Goal: Transaction & Acquisition: Purchase product/service

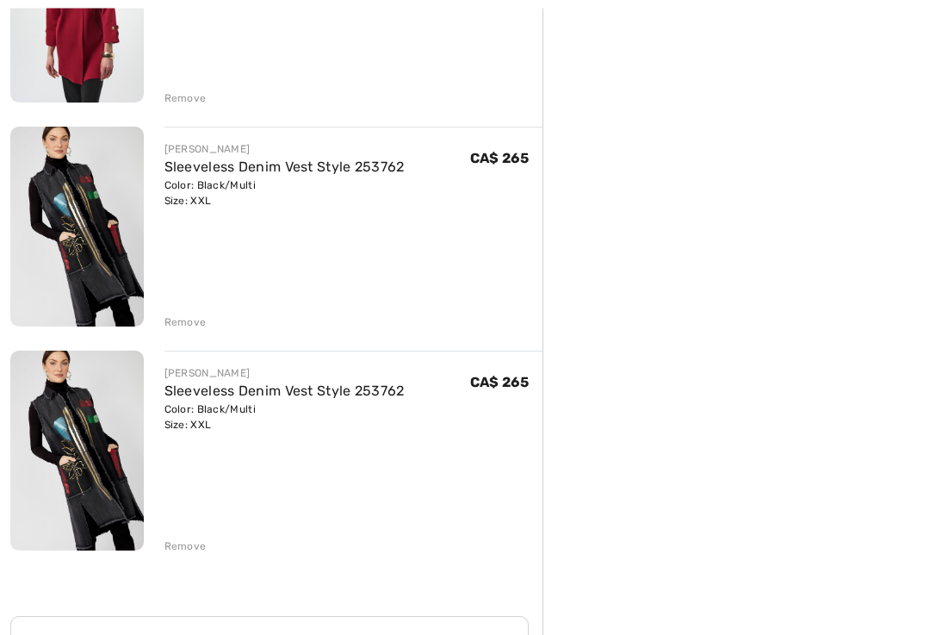
scroll to position [2113, 0]
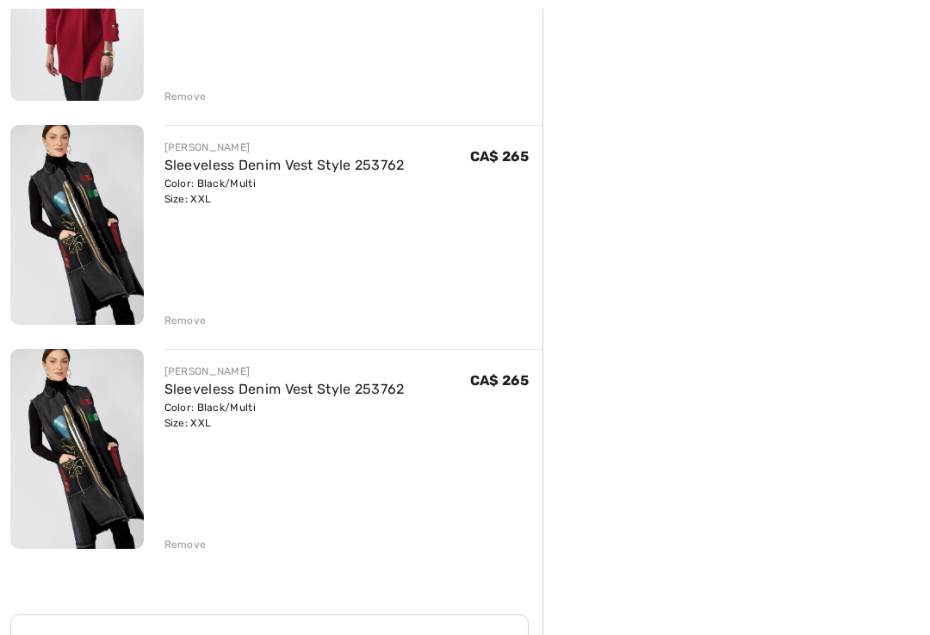
click at [180, 535] on div "Remove" at bounding box center [353, 542] width 379 height 19
click at [170, 546] on div "Remove" at bounding box center [185, 543] width 42 height 15
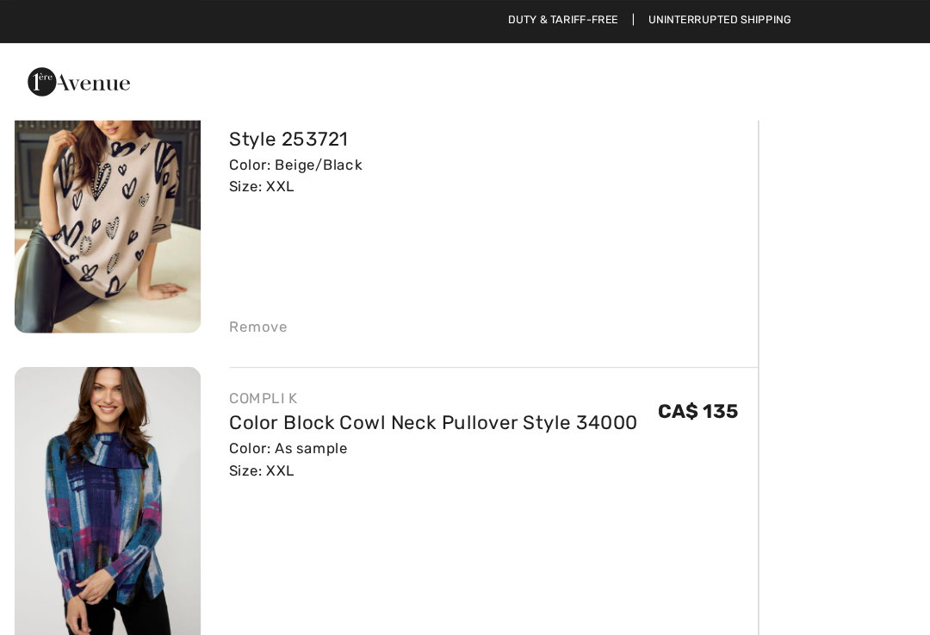
scroll to position [1300, 0]
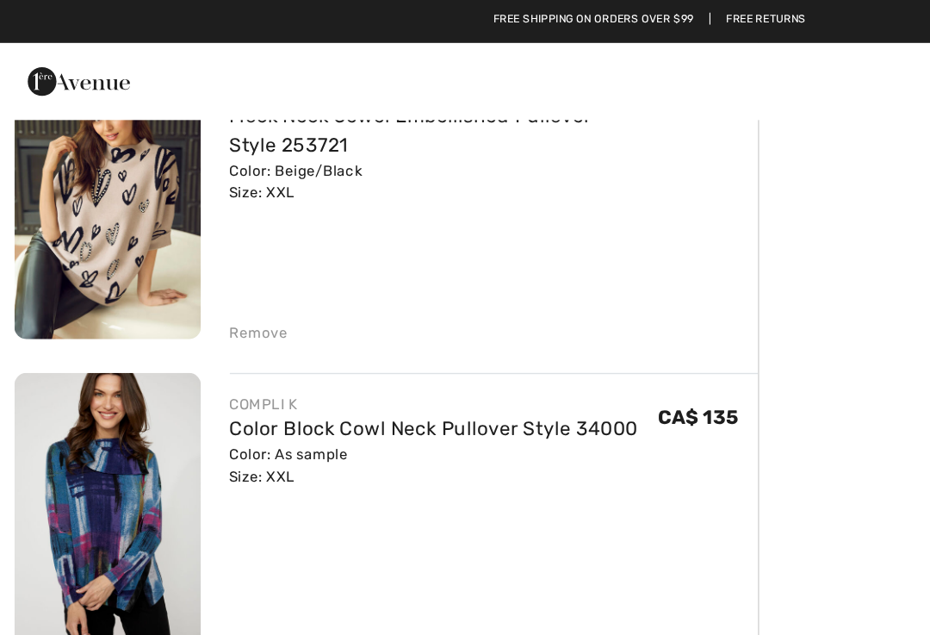
click at [179, 232] on div "Remove" at bounding box center [185, 238] width 42 height 15
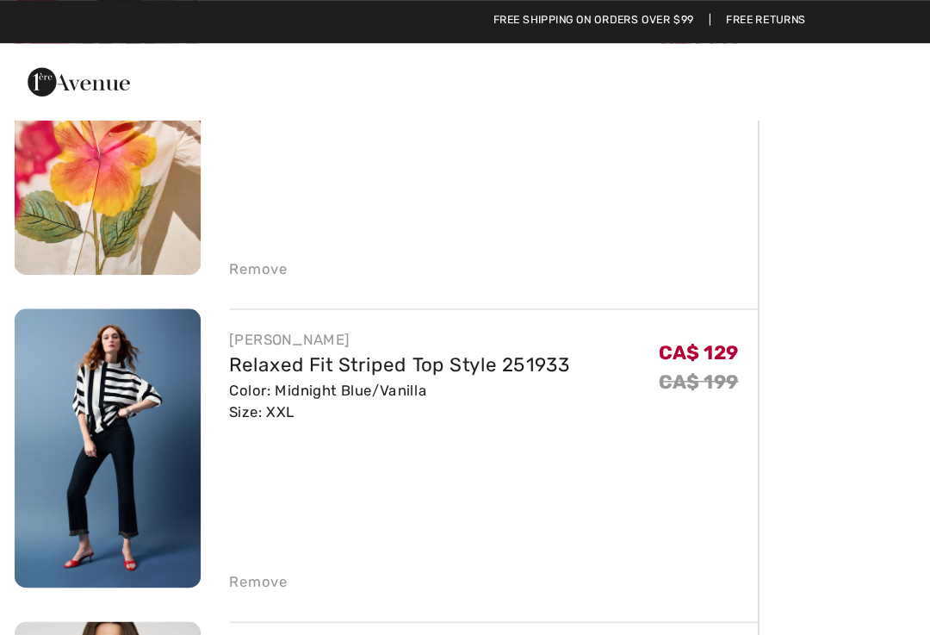
scroll to position [896, 0]
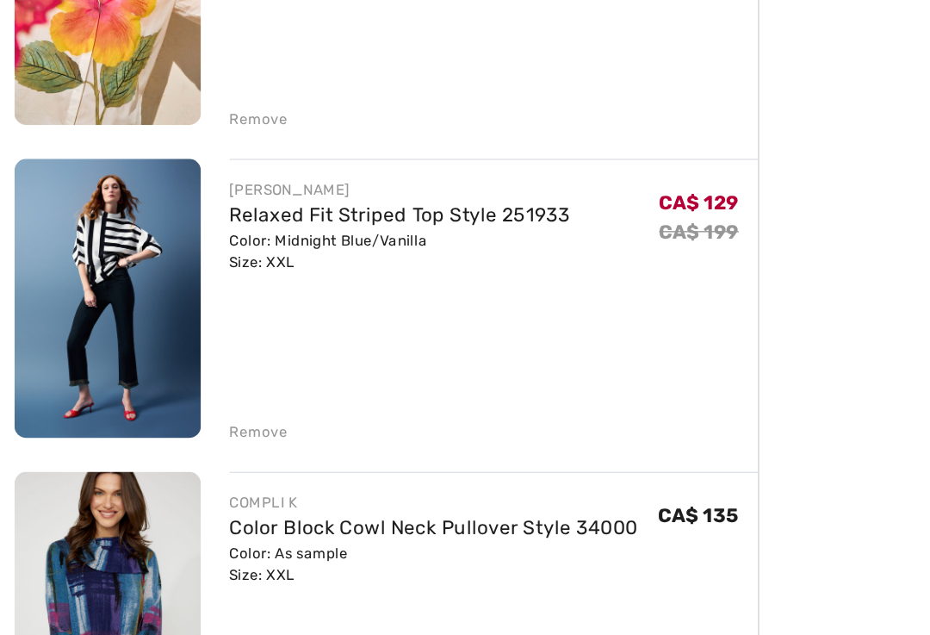
click at [181, 411] on div "Remove" at bounding box center [185, 418] width 42 height 15
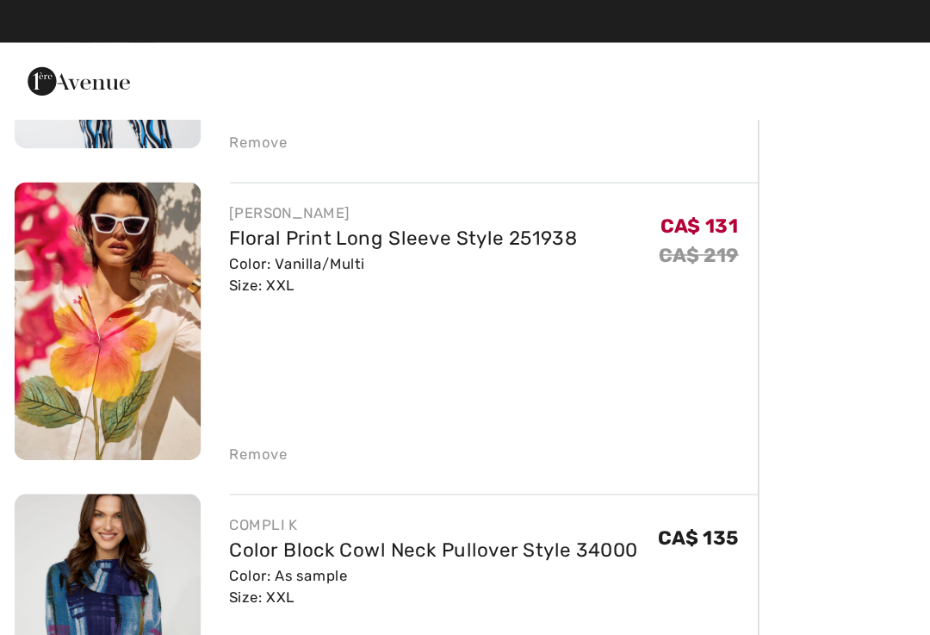
scroll to position [746, 0]
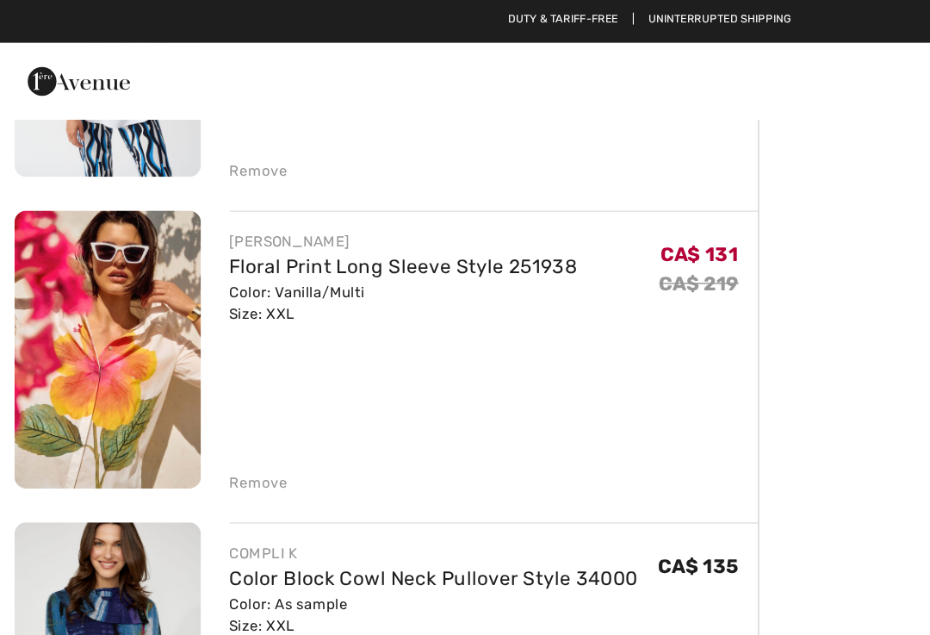
click at [66, 248] on img at bounding box center [76, 251] width 133 height 200
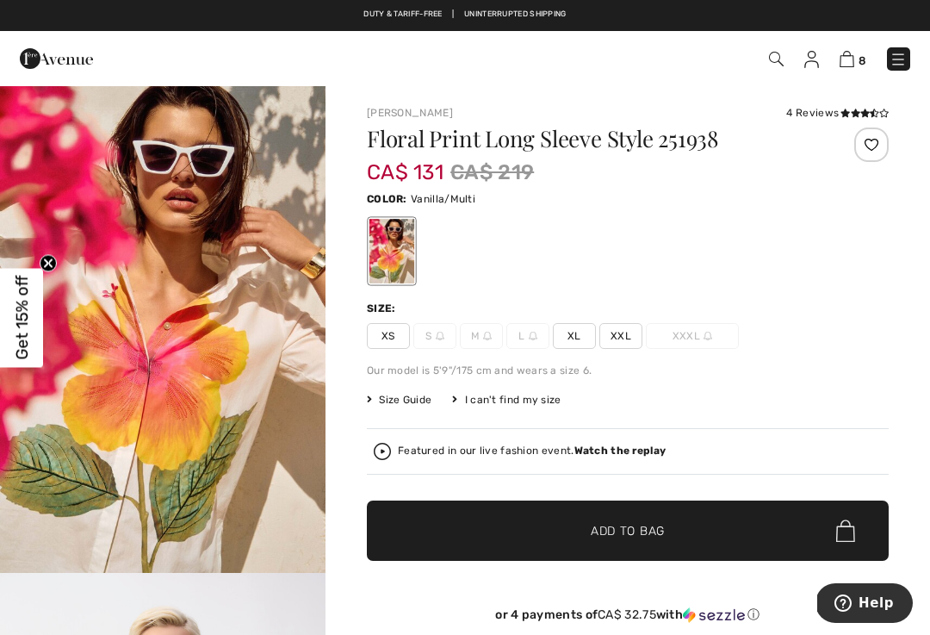
click at [601, 331] on span "XXL" at bounding box center [620, 336] width 43 height 26
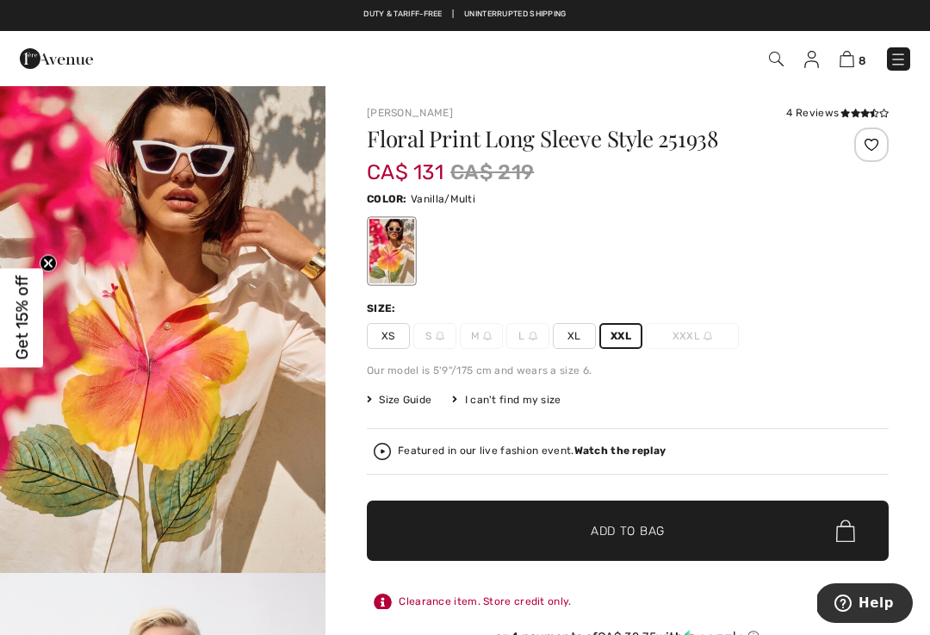
click at [612, 333] on span "XXL" at bounding box center [620, 336] width 43 height 26
click at [519, 524] on span "✔ Added to Bag Add to Bag" at bounding box center [628, 530] width 522 height 60
click at [842, 64] on img at bounding box center [847, 59] width 15 height 16
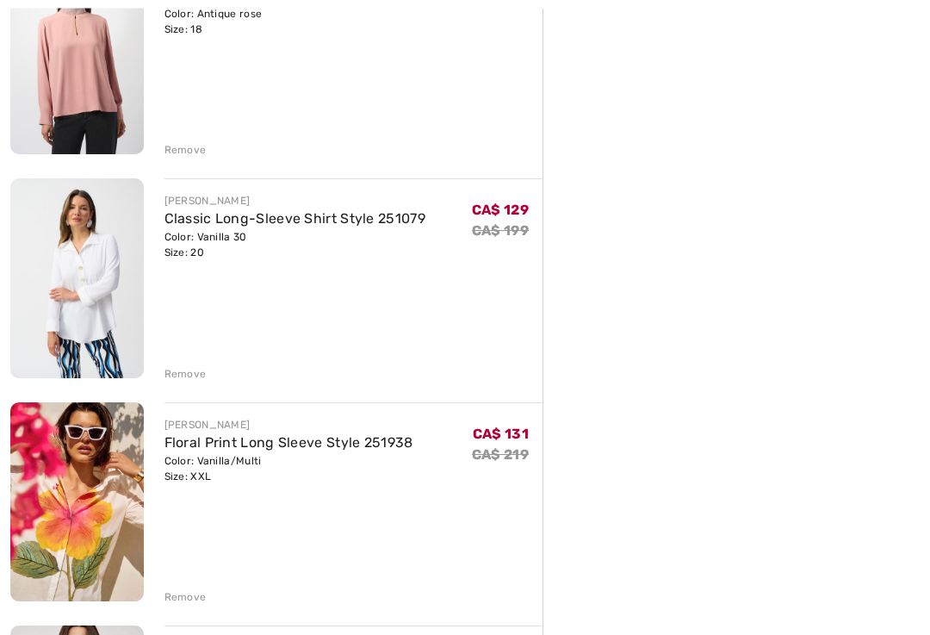
scroll to position [495, 0]
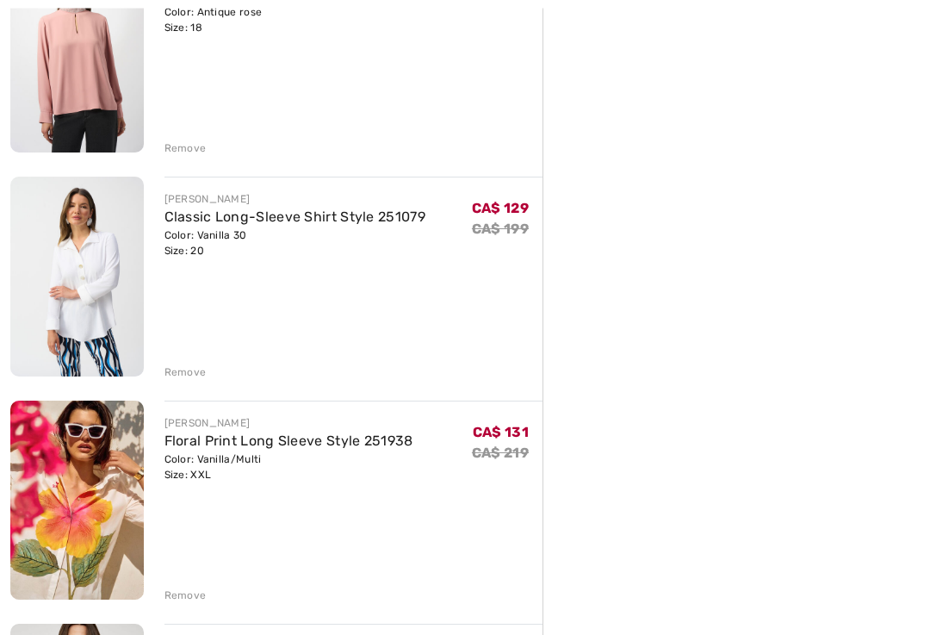
click at [177, 367] on div "Remove" at bounding box center [185, 372] width 42 height 15
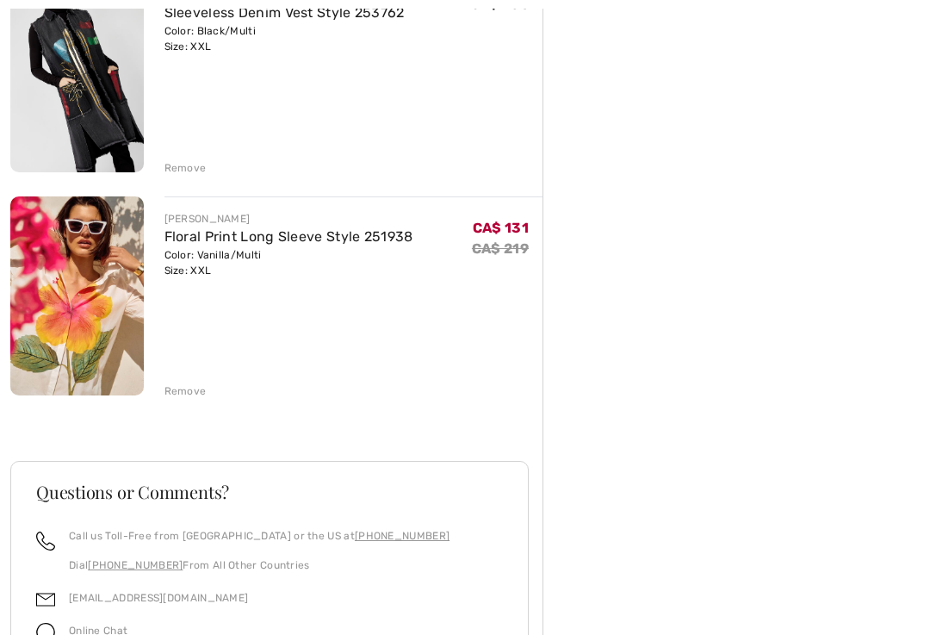
scroll to position [1599, 0]
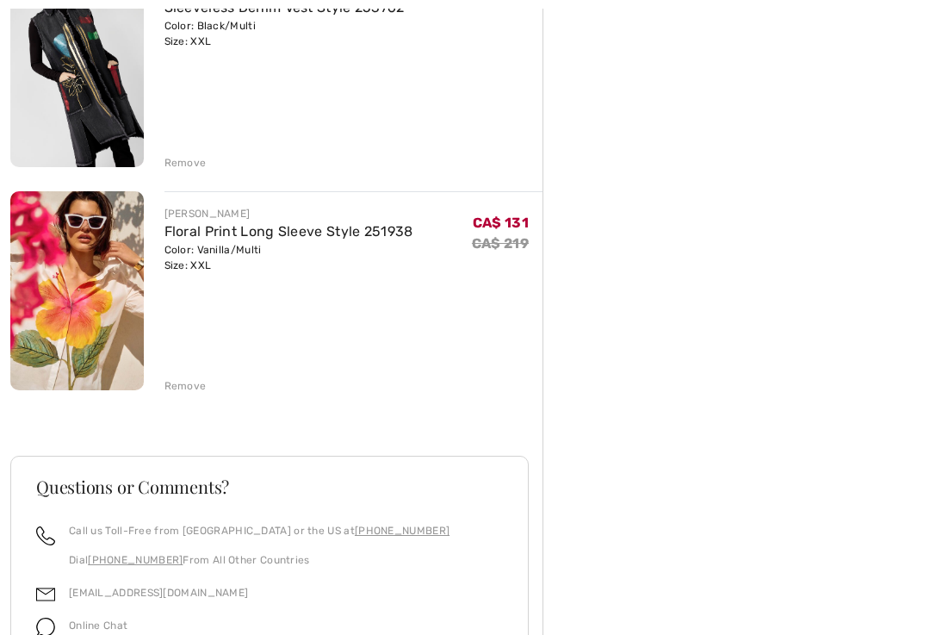
click at [188, 387] on div "Remove" at bounding box center [185, 386] width 42 height 15
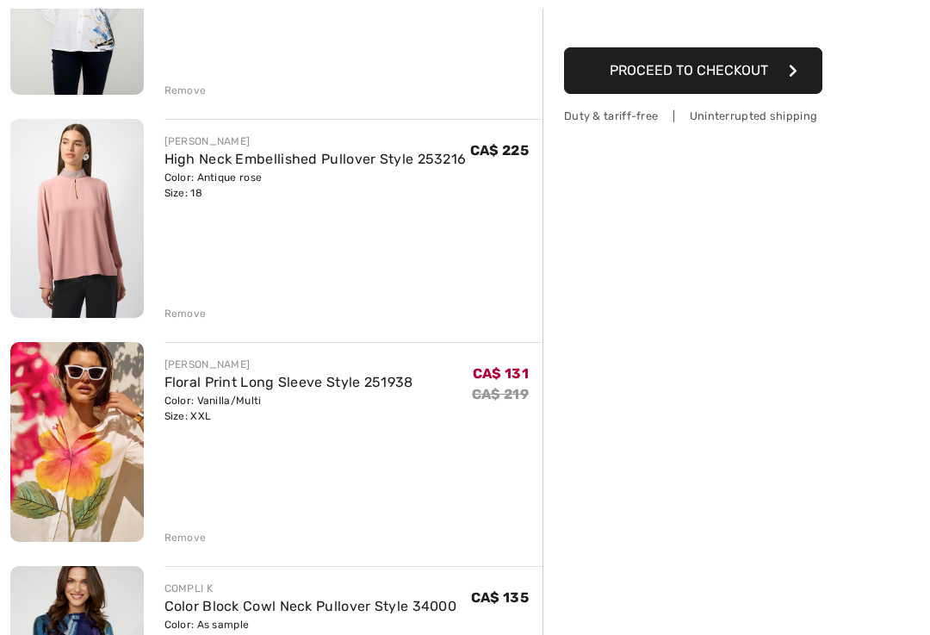
scroll to position [331, 0]
click at [174, 314] on div "Remove" at bounding box center [185, 313] width 42 height 15
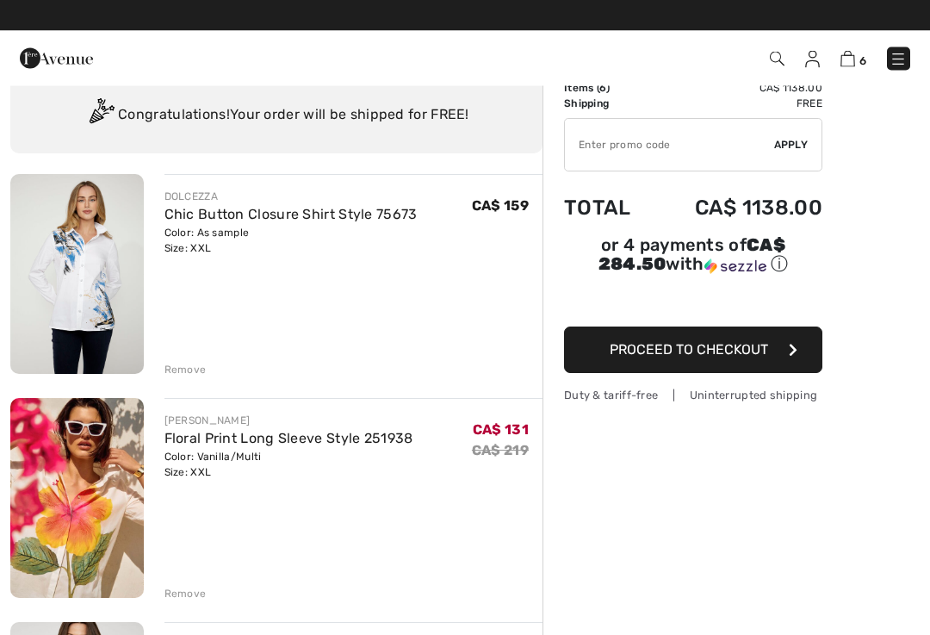
scroll to position [0, 0]
